Goal: Task Accomplishment & Management: Complete application form

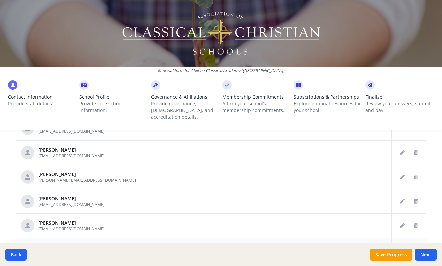
scroll to position [385, 0]
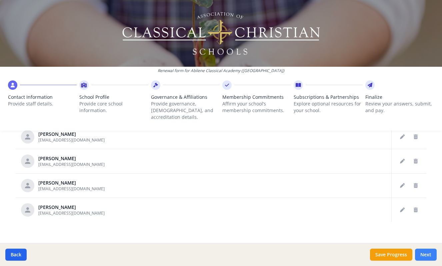
click at [425, 252] on button "Next" at bounding box center [426, 254] width 22 height 12
type input "[PHONE_NUMBER]"
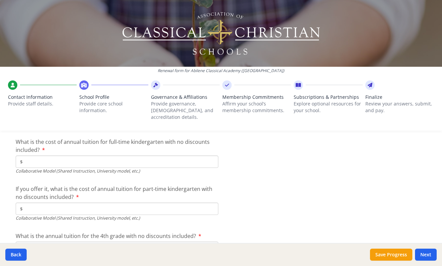
scroll to position [2222, 0]
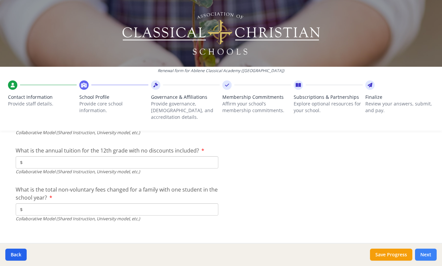
click at [428, 256] on button "Next" at bounding box center [426, 254] width 22 height 12
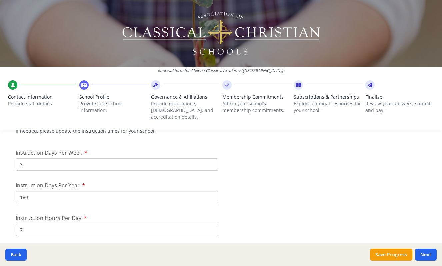
scroll to position [0, 0]
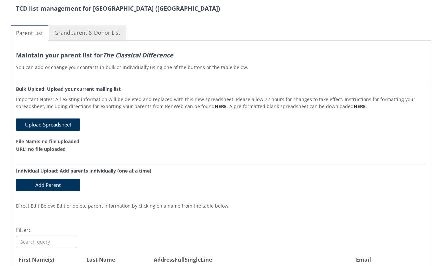
click at [100, 30] on link "Grandparent & Donor List" at bounding box center [87, 32] width 77 height 15
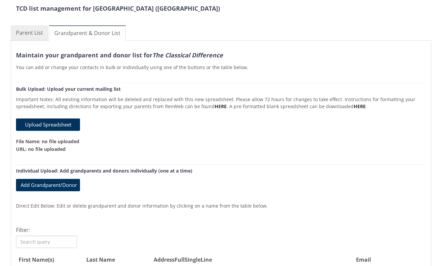
click at [36, 35] on link "Parent List" at bounding box center [30, 32] width 38 height 15
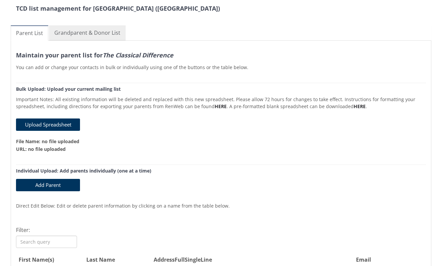
click at [87, 35] on link "Grandparent & Donor List" at bounding box center [87, 32] width 77 height 15
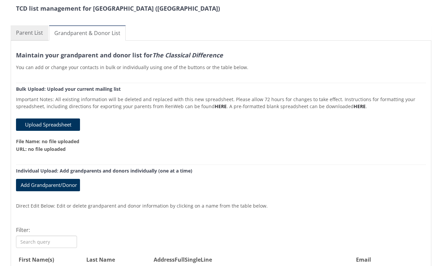
click at [43, 34] on link "Parent List" at bounding box center [30, 32] width 38 height 15
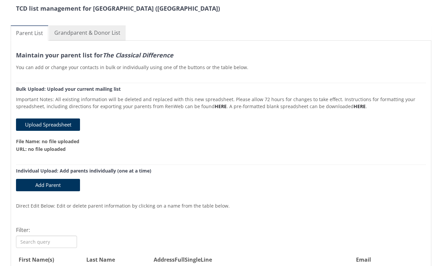
click at [85, 34] on link "Grandparent & Donor List" at bounding box center [87, 32] width 77 height 15
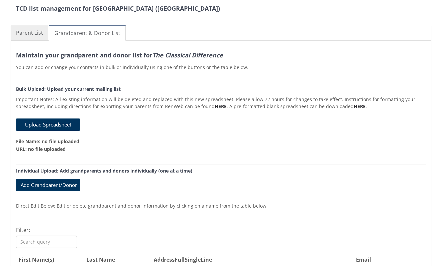
click at [41, 35] on link "Parent List" at bounding box center [30, 32] width 38 height 15
